Goal: Task Accomplishment & Management: Use online tool/utility

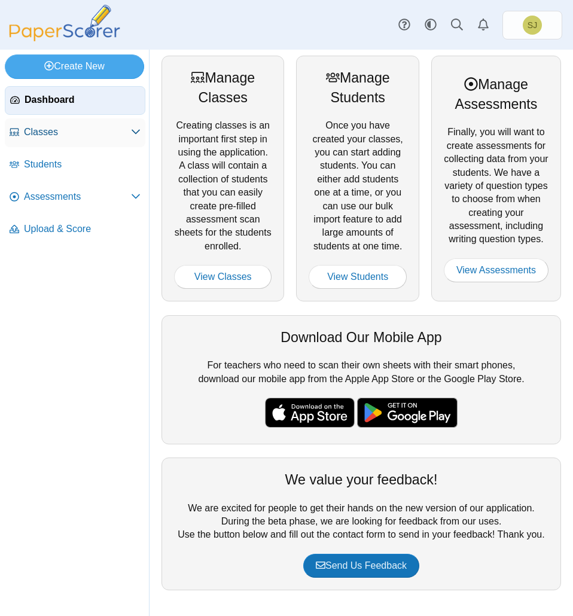
click at [85, 129] on span "Classes" at bounding box center [77, 132] width 107 height 13
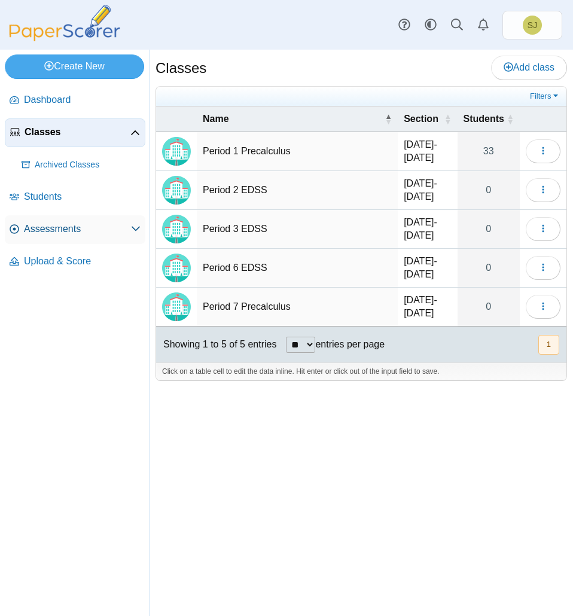
click at [46, 230] on span "Assessments" at bounding box center [77, 228] width 107 height 13
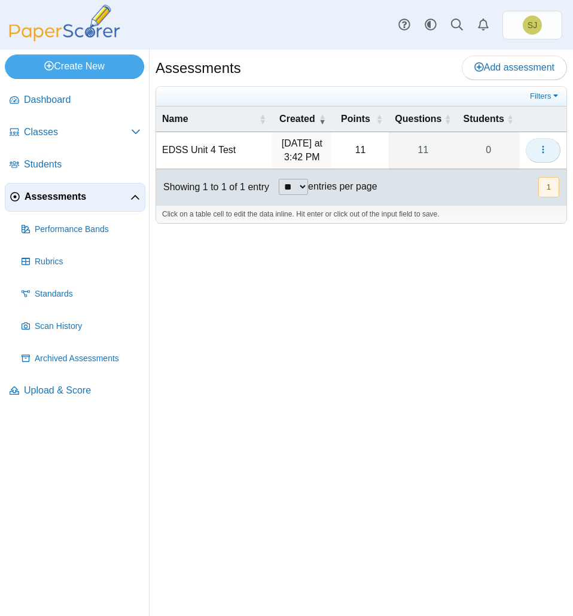
click at [548, 149] on button "button" at bounding box center [542, 150] width 35 height 24
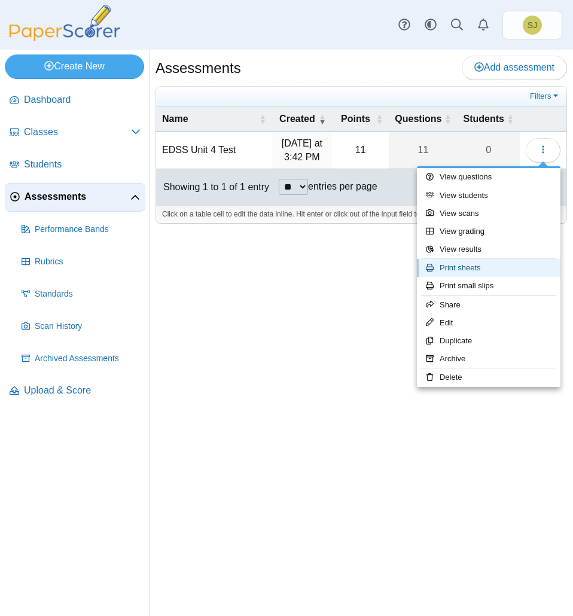
click at [513, 267] on link "Print sheets" at bounding box center [488, 268] width 143 height 18
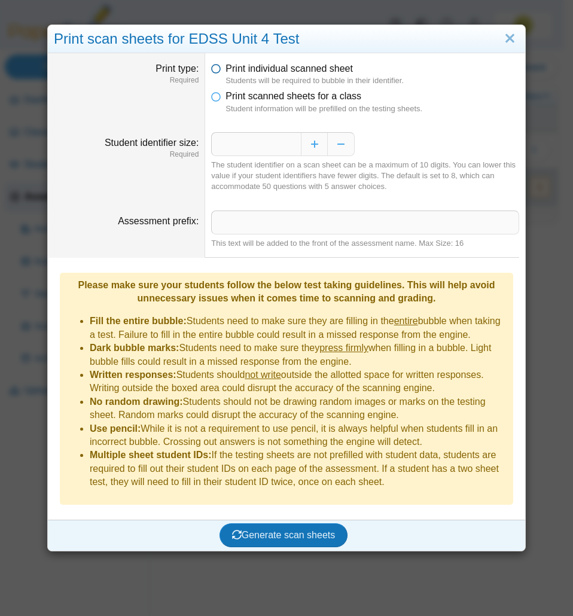
click at [211, 66] on icon at bounding box center [216, 66] width 10 height 8
click at [278, 530] on span "Generate scan sheets" at bounding box center [283, 535] width 103 height 10
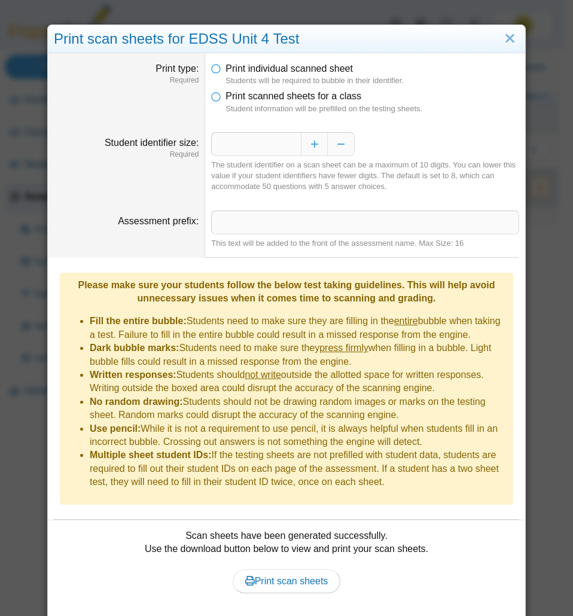
click at [297, 548] on div "Scan sheets have been generated successfully. Use the download button below to …" at bounding box center [286, 568] width 465 height 78
click at [297, 576] on span "Print scan sheets" at bounding box center [286, 581] width 83 height 10
click at [510, 41] on link "Close" at bounding box center [509, 39] width 19 height 20
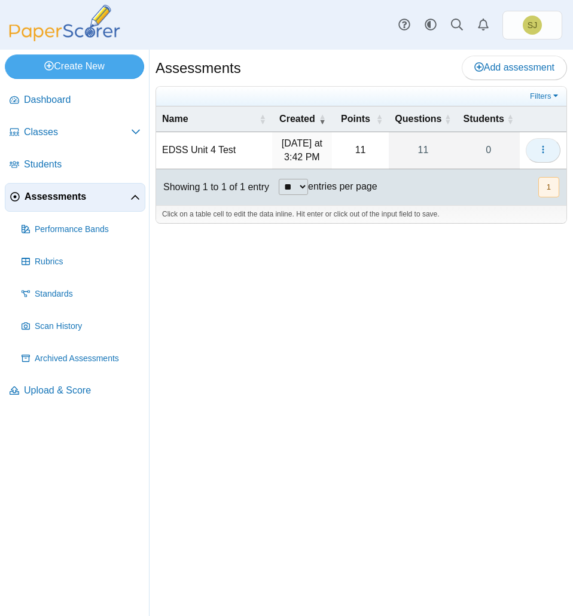
click at [546, 160] on button "button" at bounding box center [542, 150] width 35 height 24
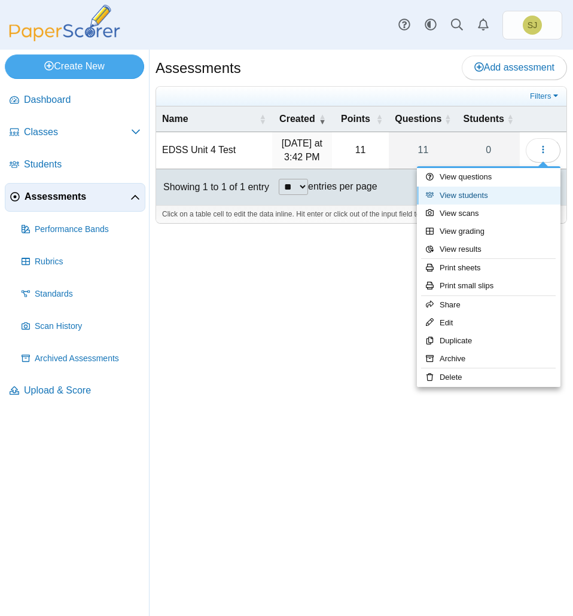
click at [481, 192] on link "View students" at bounding box center [488, 195] width 143 height 18
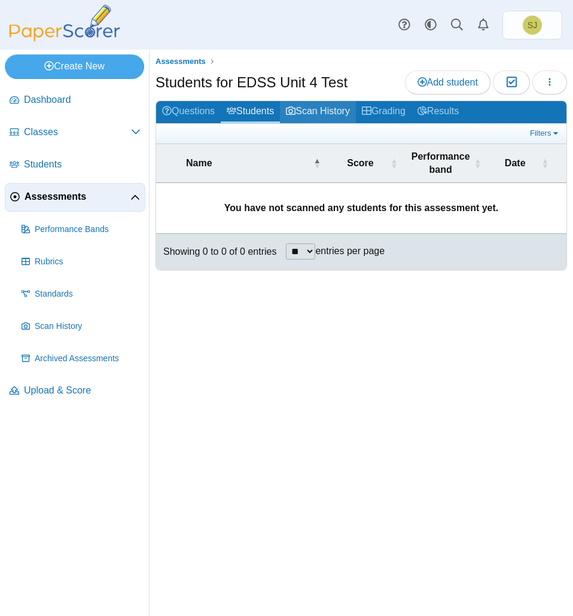
click at [317, 108] on link "Scan History" at bounding box center [318, 112] width 76 height 22
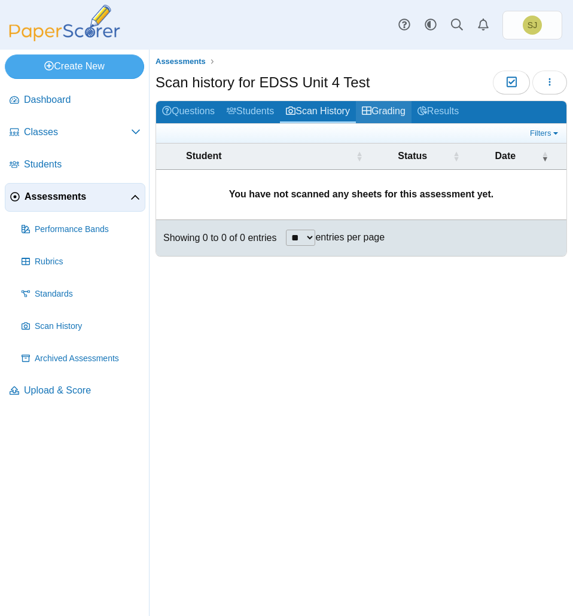
click at [387, 115] on link "Grading" at bounding box center [384, 112] width 56 height 22
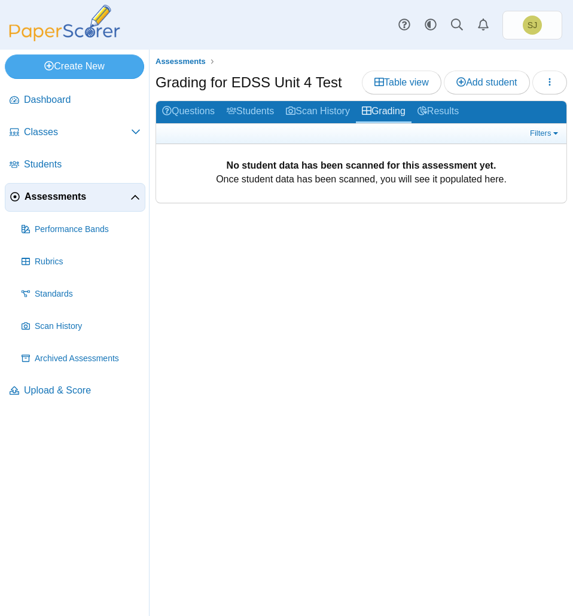
click at [444, 112] on link "Results" at bounding box center [437, 112] width 53 height 22
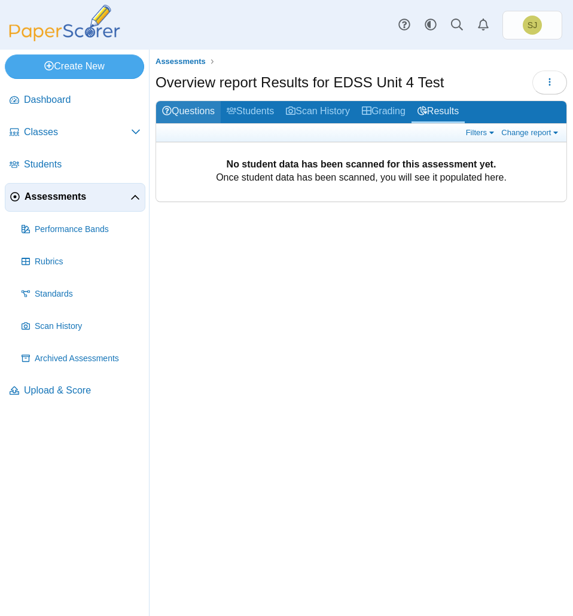
click at [193, 109] on link "Questions" at bounding box center [188, 112] width 65 height 22
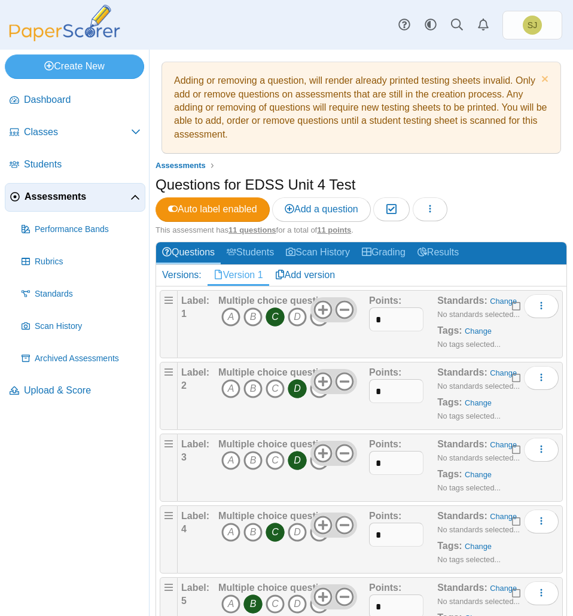
click at [236, 161] on ul "Assessments" at bounding box center [360, 166] width 411 height 12
click at [44, 131] on span "Classes" at bounding box center [77, 132] width 107 height 13
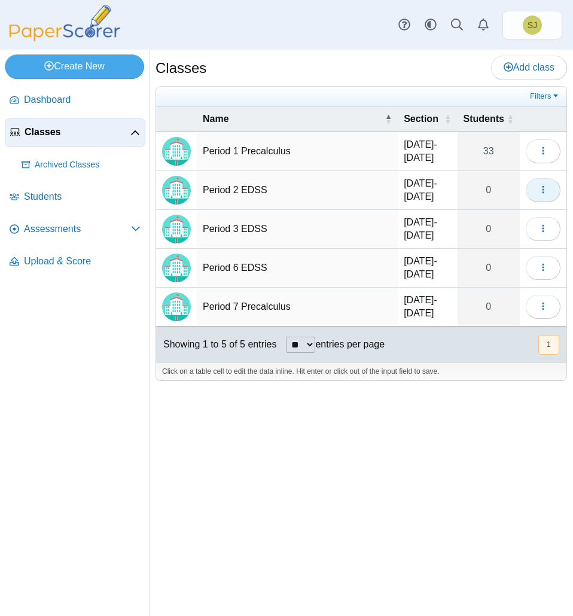
click at [541, 188] on icon "button" at bounding box center [543, 190] width 10 height 10
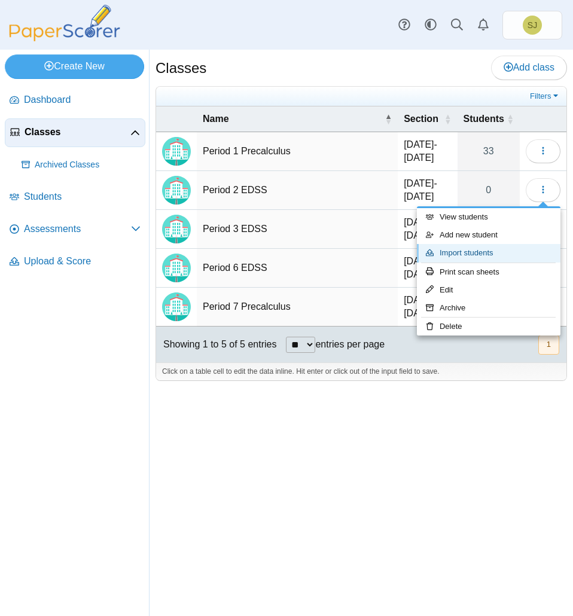
click at [492, 251] on link "Import students" at bounding box center [488, 253] width 143 height 18
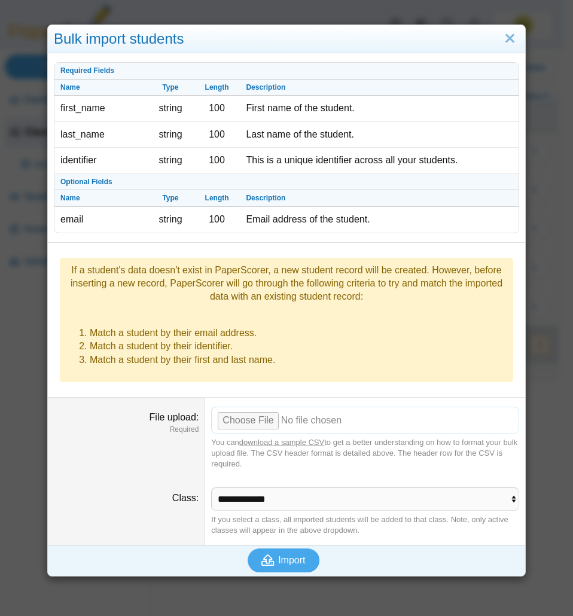
click at [250, 406] on input "File upload" at bounding box center [365, 419] width 308 height 26
type input "**********"
click at [298, 555] on span "Import" at bounding box center [291, 560] width 27 height 10
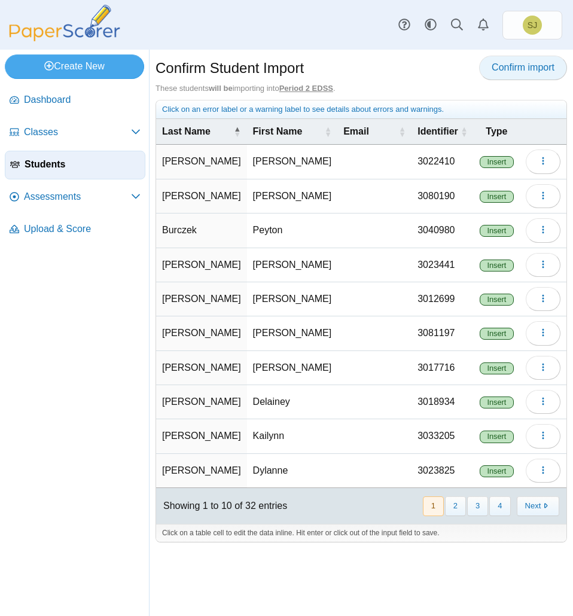
click at [529, 69] on span "Confirm import" at bounding box center [522, 67] width 63 height 10
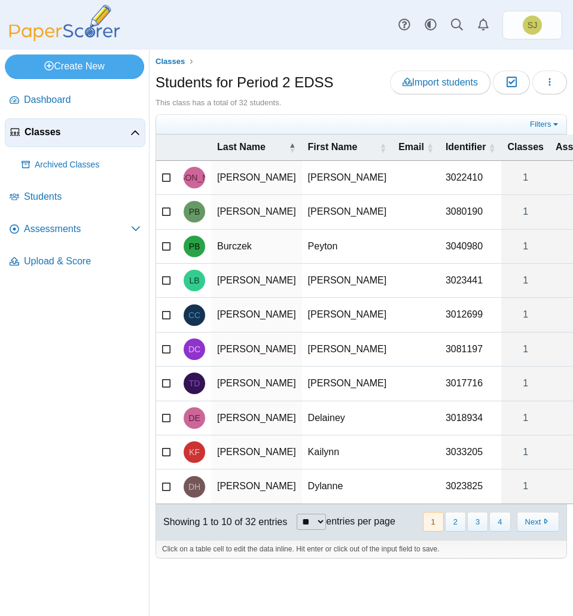
click at [45, 133] on span "Classes" at bounding box center [78, 132] width 106 height 13
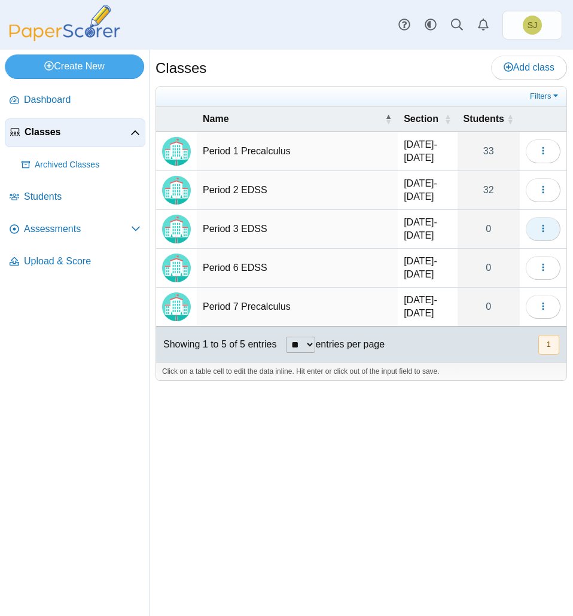
click at [542, 230] on icon "button" at bounding box center [543, 229] width 10 height 10
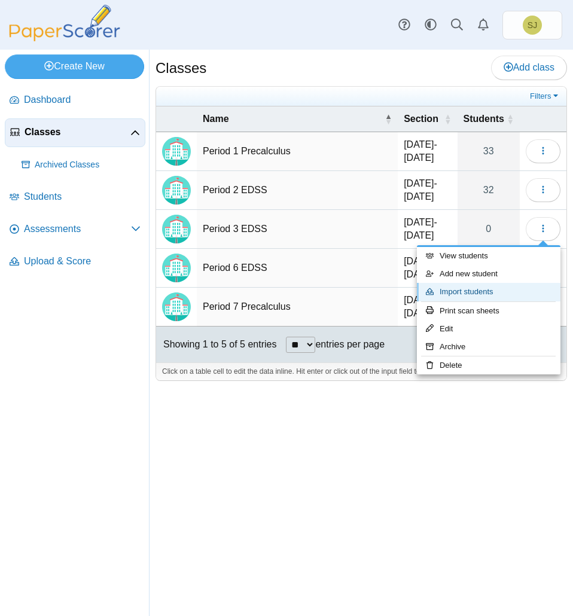
click at [502, 292] on link "Import students" at bounding box center [488, 292] width 143 height 18
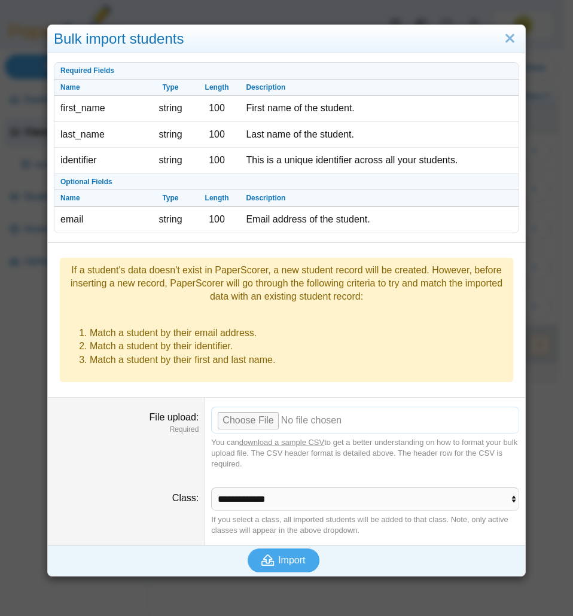
click at [251, 406] on input "File upload" at bounding box center [365, 419] width 308 height 26
type input "**********"
click at [294, 555] on span "Import" at bounding box center [291, 560] width 27 height 10
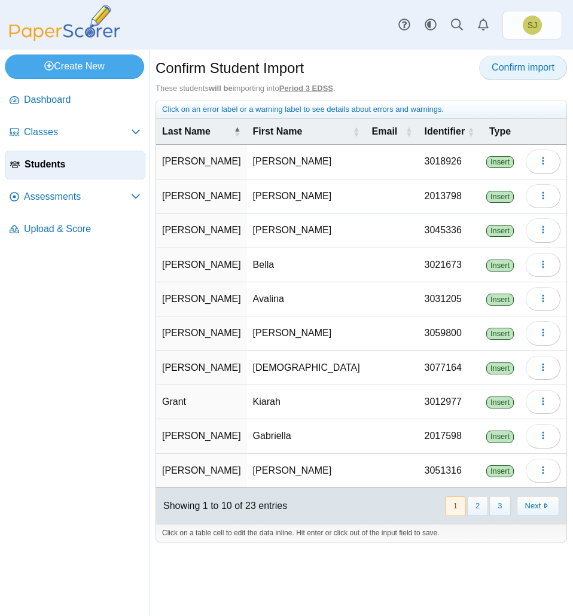
click at [522, 75] on link "Confirm import" at bounding box center [523, 68] width 88 height 24
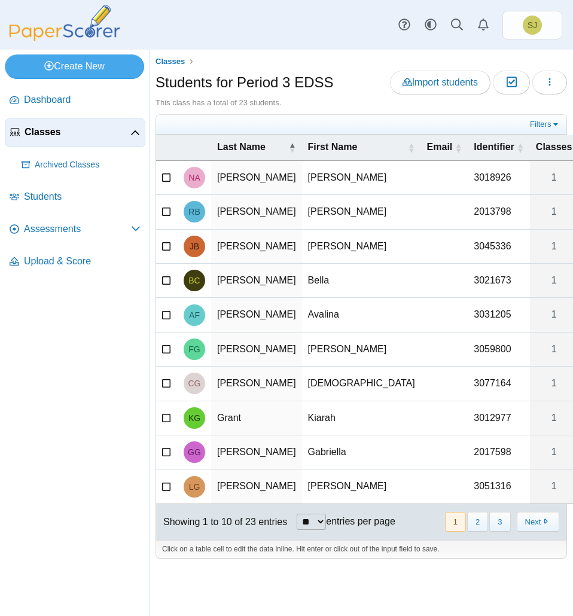
click at [45, 130] on span "Classes" at bounding box center [78, 132] width 106 height 13
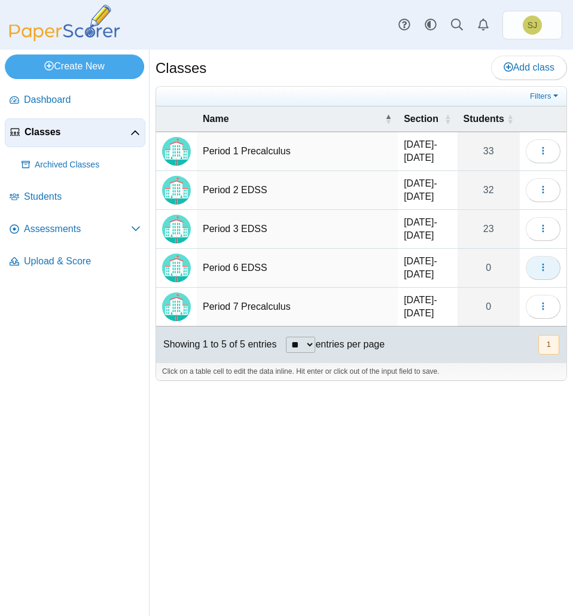
click at [538, 265] on icon "button" at bounding box center [543, 267] width 10 height 10
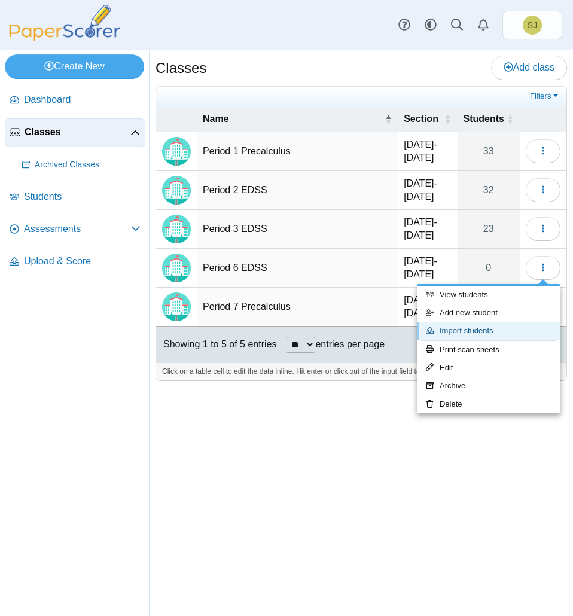
click at [503, 331] on link "Import students" at bounding box center [488, 331] width 143 height 18
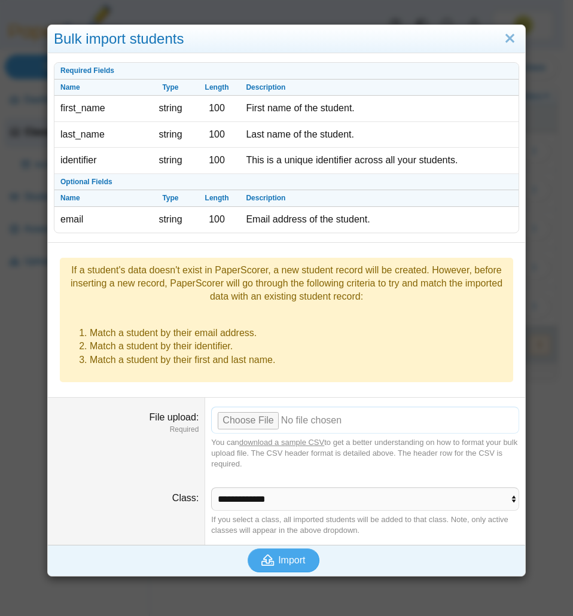
click at [259, 406] on input "File upload" at bounding box center [365, 419] width 308 height 26
type input "**********"
click at [278, 555] on span "Import" at bounding box center [291, 560] width 27 height 10
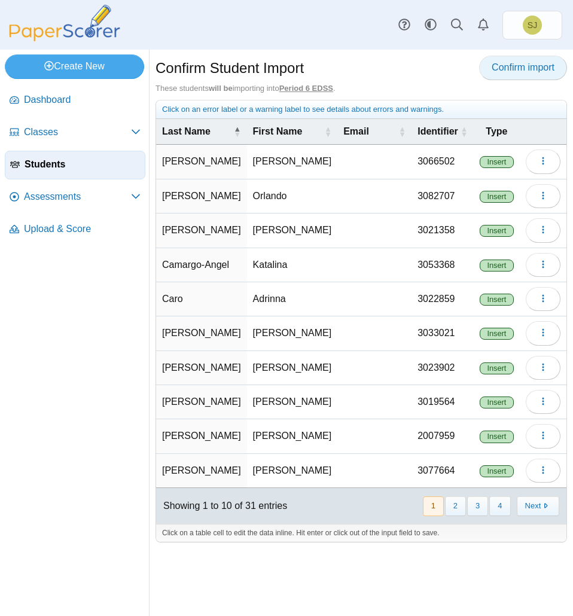
click at [521, 72] on span "Confirm import" at bounding box center [522, 67] width 63 height 10
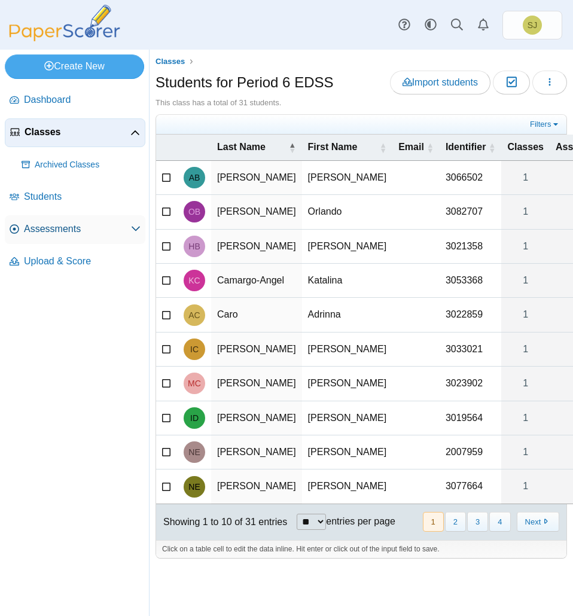
click at [77, 230] on span "Assessments" at bounding box center [77, 228] width 107 height 13
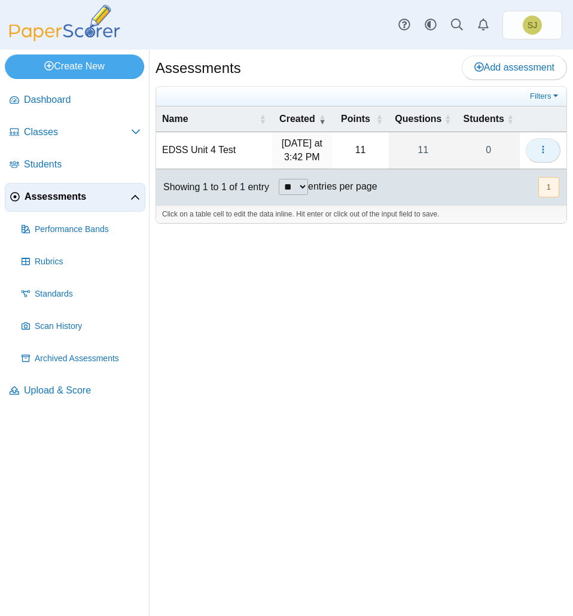
click at [541, 146] on icon "button" at bounding box center [543, 150] width 10 height 10
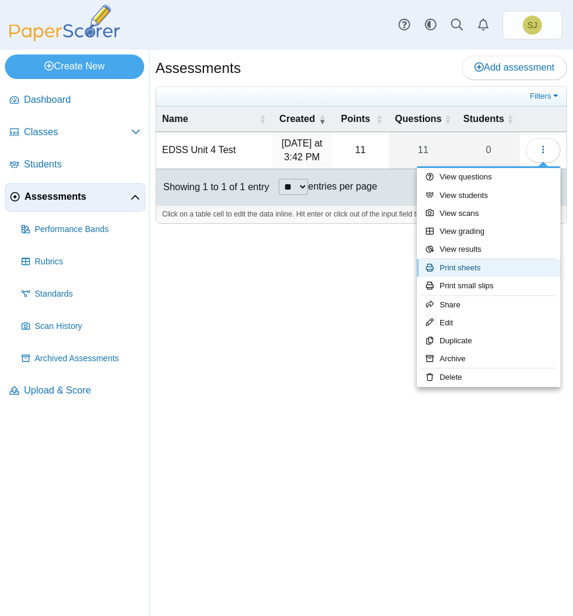
click at [502, 267] on link "Print sheets" at bounding box center [488, 268] width 143 height 18
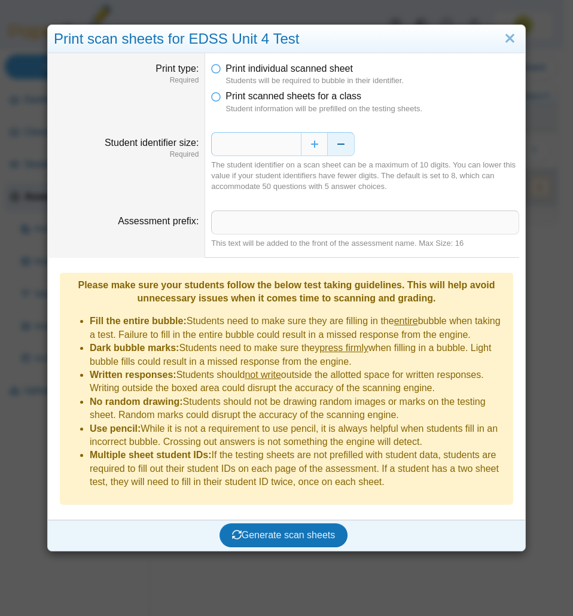
click at [334, 151] on button "Decrease" at bounding box center [341, 144] width 27 height 24
click at [216, 98] on icon at bounding box center [216, 94] width 10 height 8
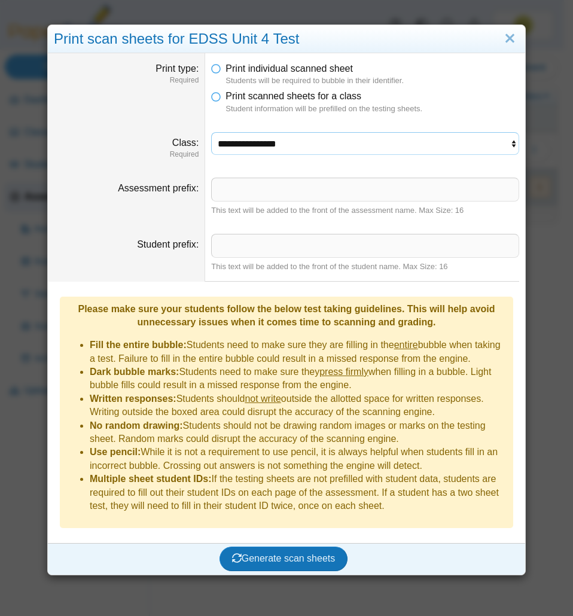
click at [262, 145] on select "**********" at bounding box center [365, 143] width 308 height 23
select select "**********"
click at [211, 132] on select "**********" at bounding box center [365, 143] width 308 height 23
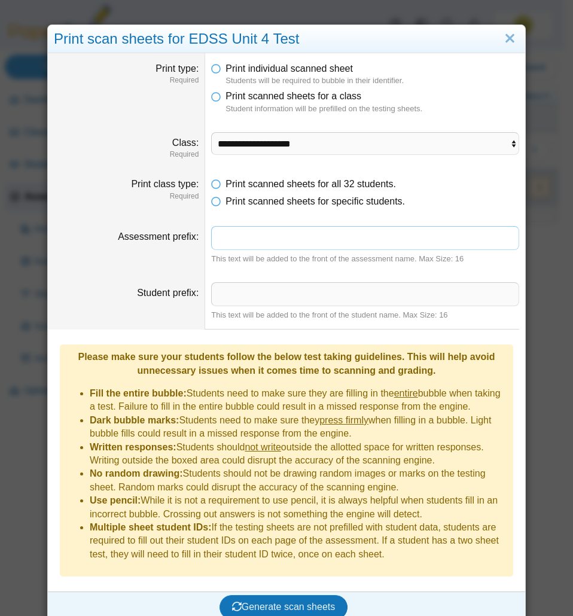
click at [250, 239] on input "Assessment prefix" at bounding box center [365, 238] width 308 height 24
type input "**********"
click at [262, 595] on button "Generate scan sheets" at bounding box center [283, 607] width 129 height 24
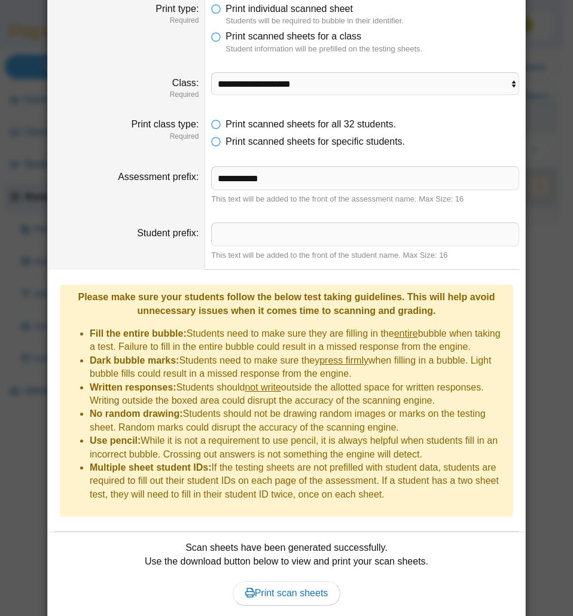
scroll to position [90, 0]
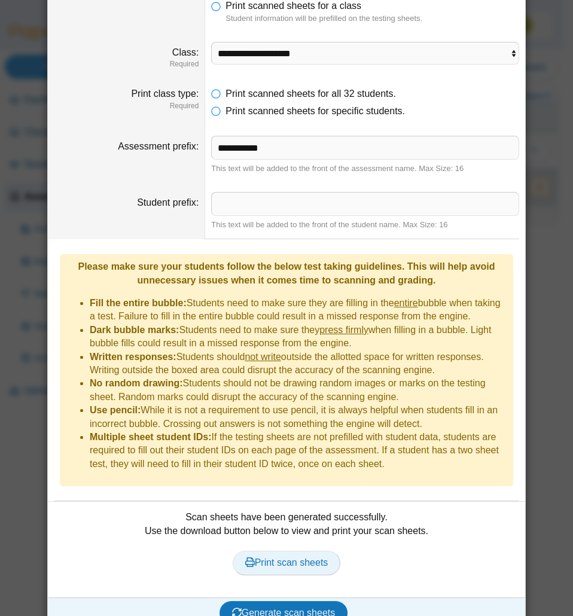
click at [264, 557] on span "Print scan sheets" at bounding box center [286, 562] width 83 height 10
drag, startPoint x: 269, startPoint y: 146, endPoint x: 126, endPoint y: 134, distance: 144.0
click at [126, 134] on dl "**********" at bounding box center [286, 155] width 477 height 56
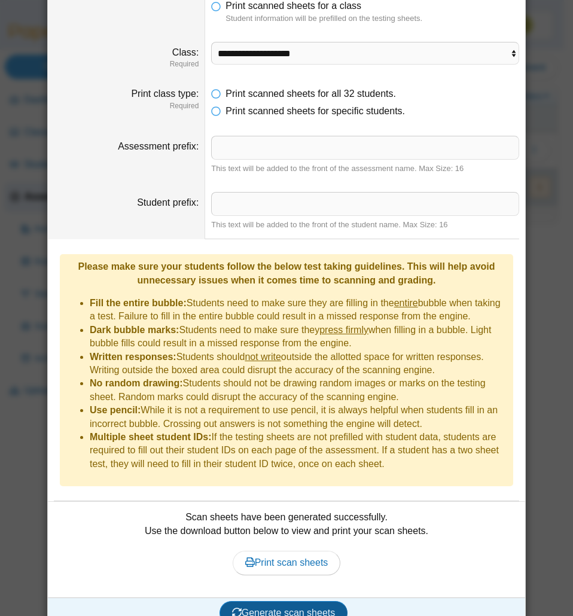
click at [245, 607] on span "Generate scan sheets" at bounding box center [283, 612] width 103 height 10
click at [260, 557] on span "Print scan sheets" at bounding box center [286, 562] width 83 height 10
